Goal: Transaction & Acquisition: Purchase product/service

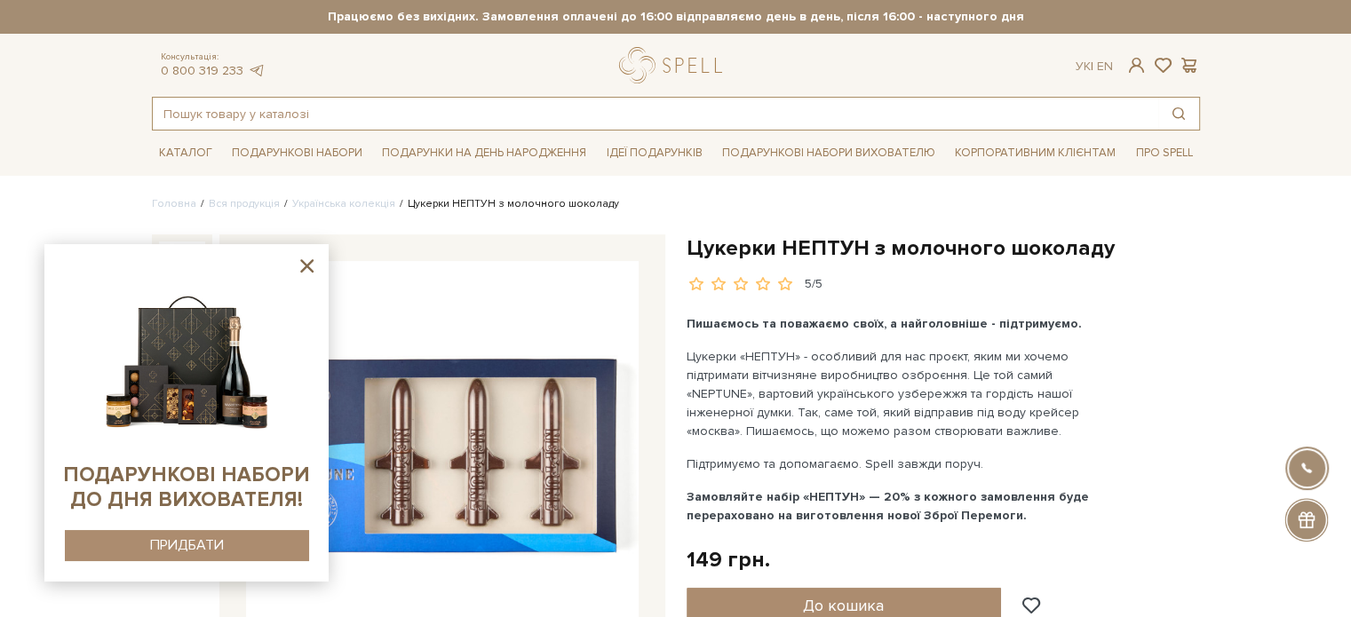
click at [222, 105] on input "text" at bounding box center [655, 114] width 1005 height 32
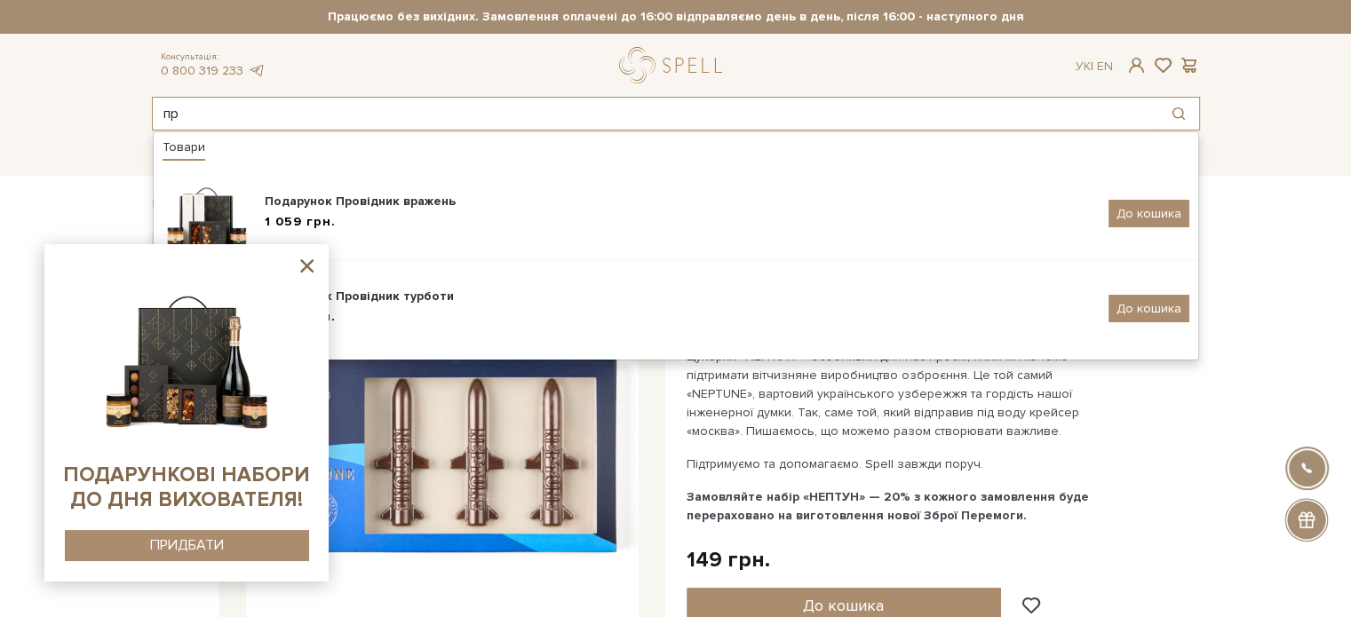
type input "п"
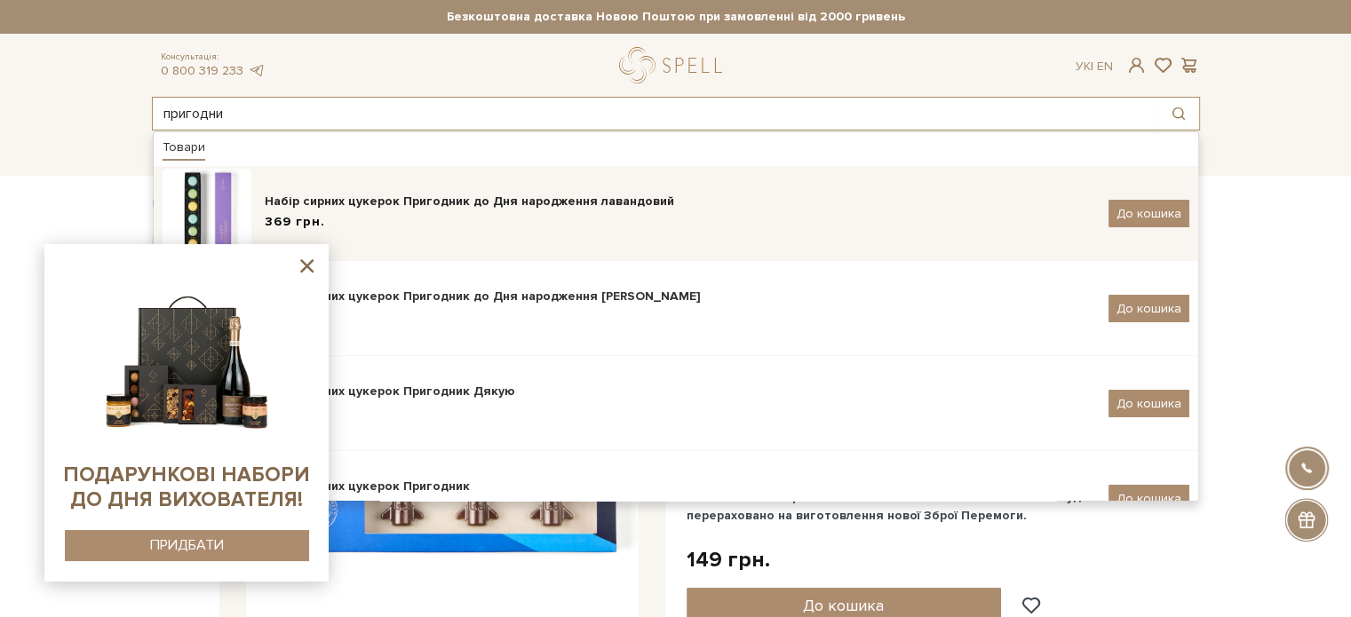
type input "пригодни"
click at [430, 210] on div "Набір сирних цукерок Пригодник до Дня народження лавандовий" at bounding box center [680, 202] width 830 height 18
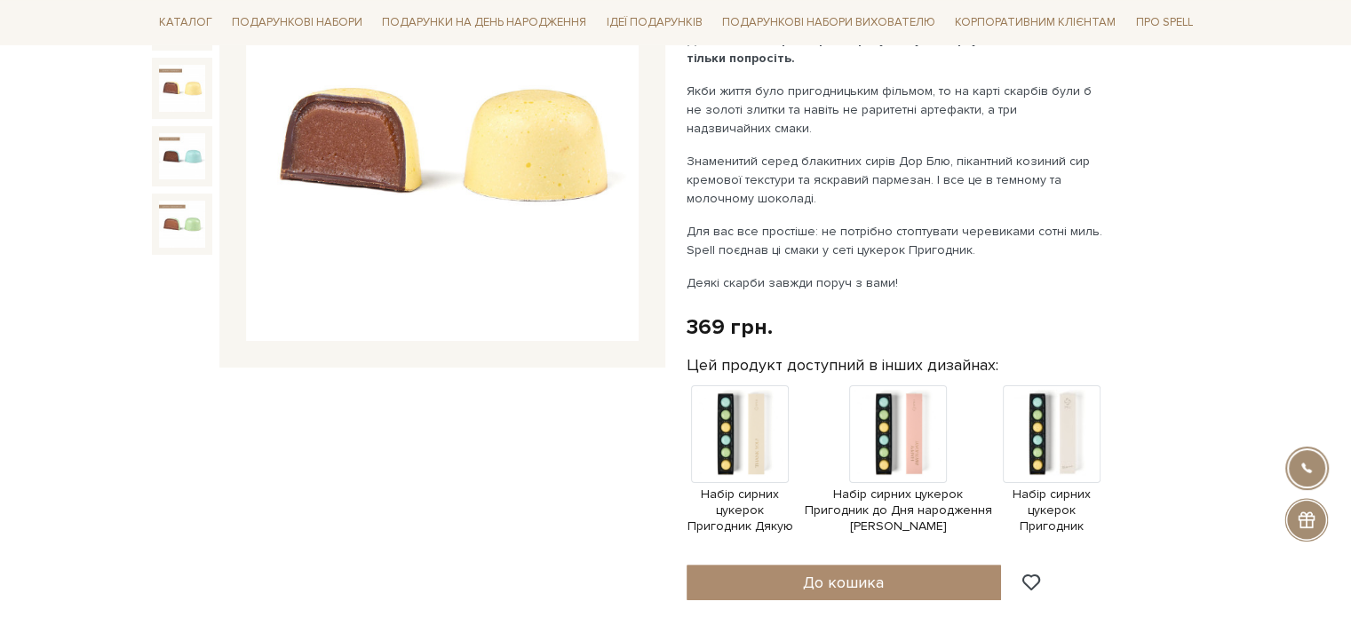
scroll to position [355, 0]
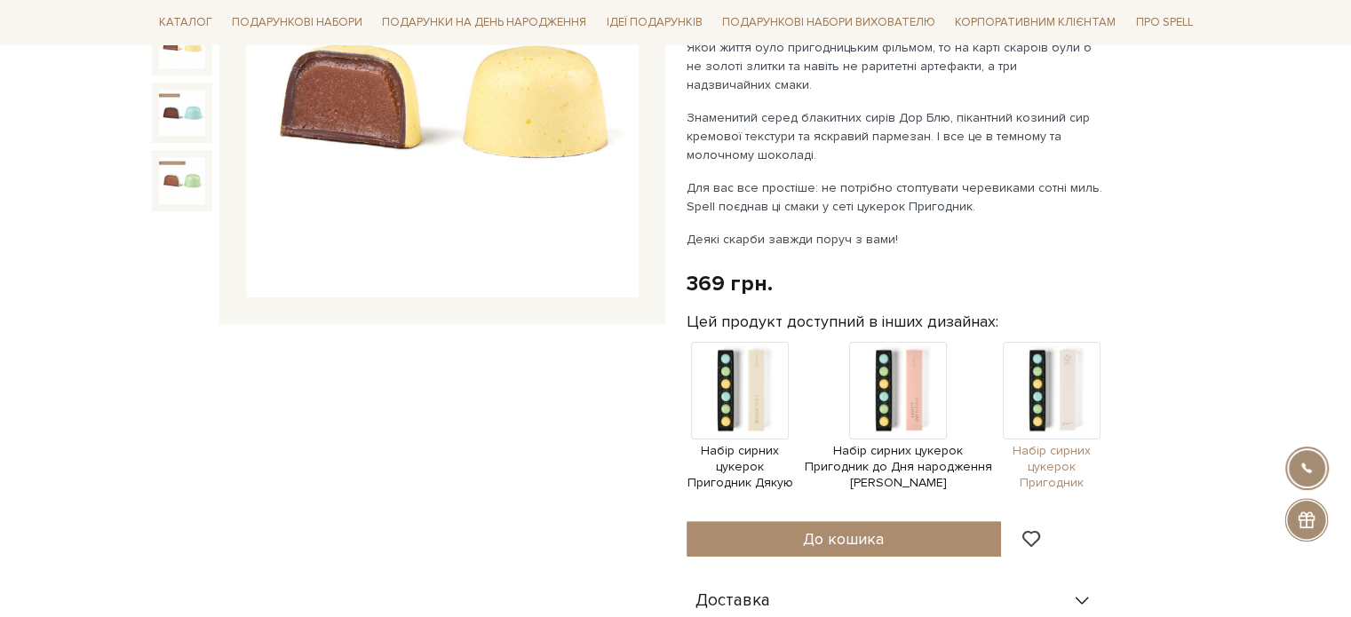
click at [1055, 390] on img at bounding box center [1052, 391] width 98 height 98
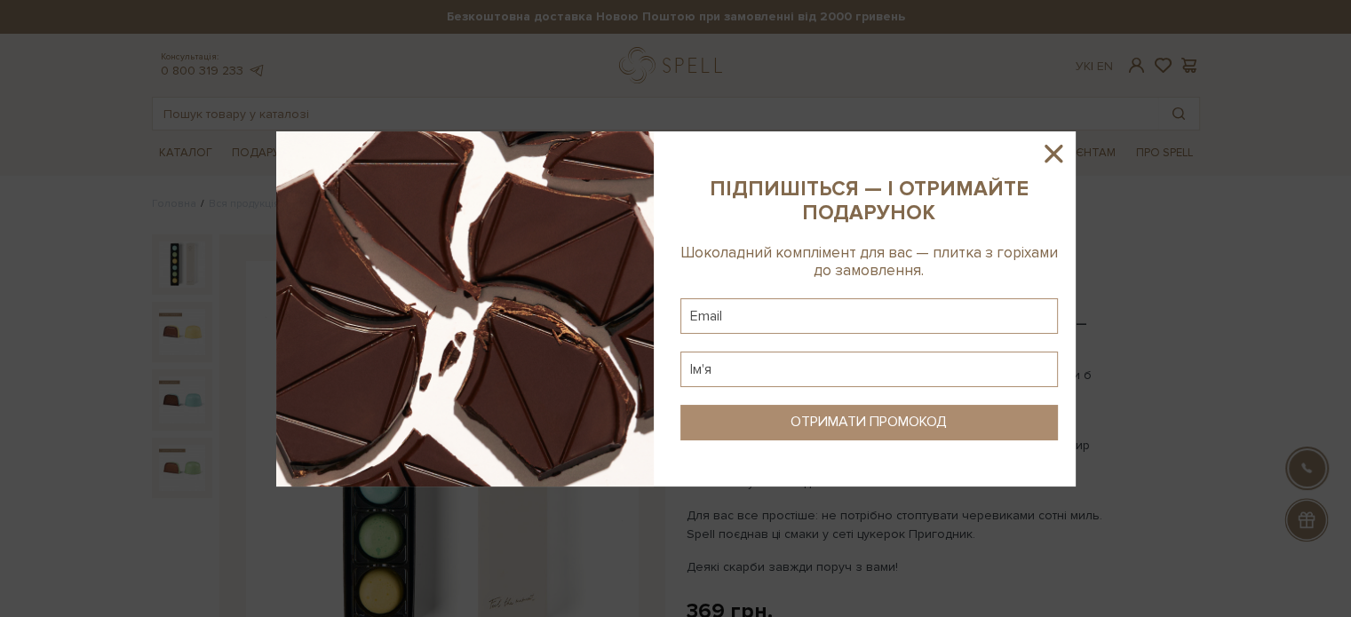
click at [1058, 150] on icon at bounding box center [1053, 154] width 18 height 18
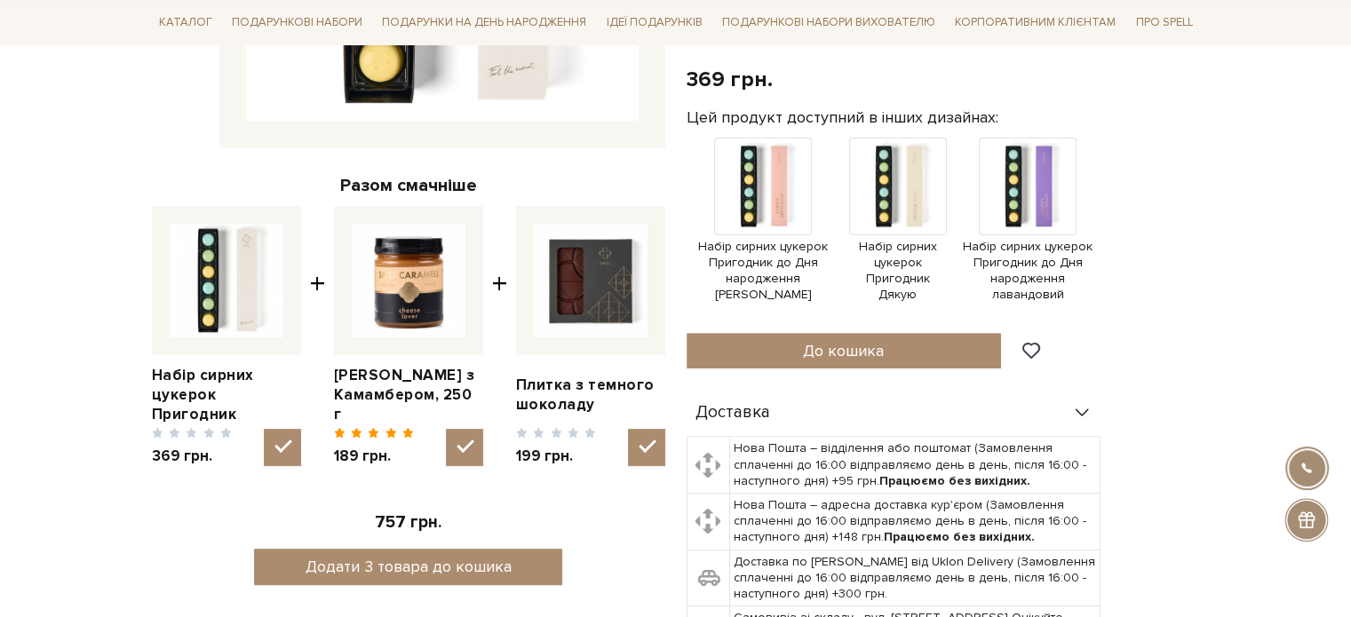
scroll to position [533, 0]
